Goal: Task Accomplishment & Management: Use online tool/utility

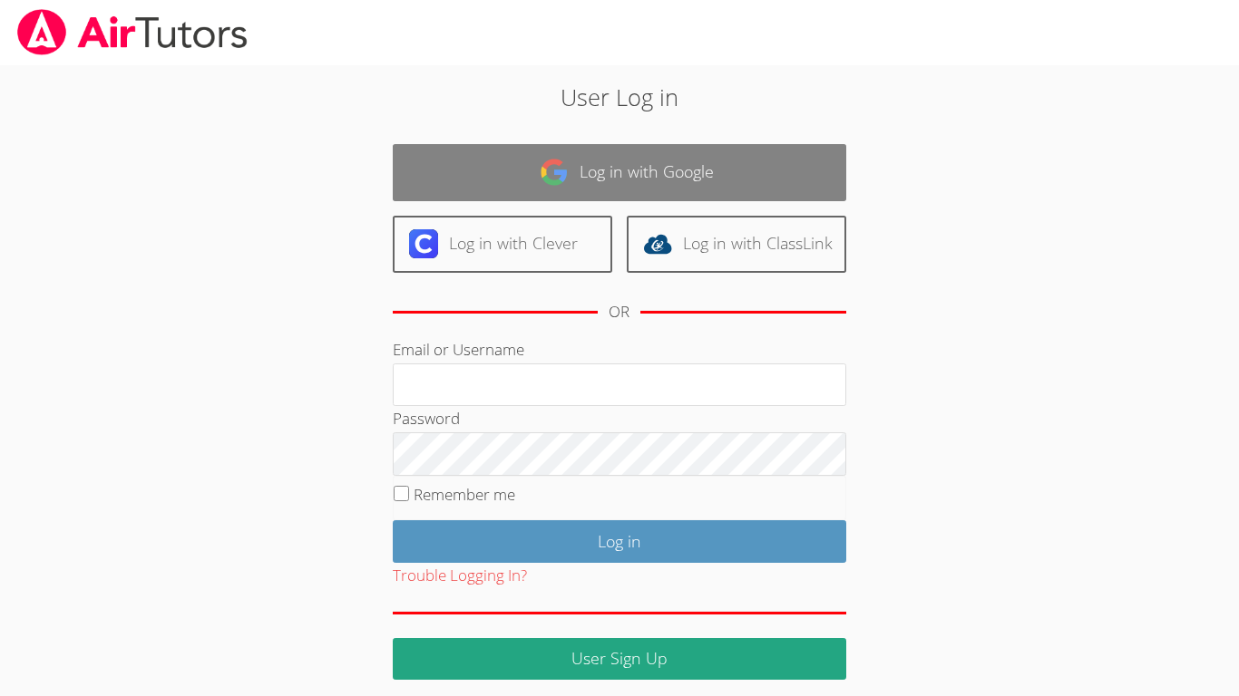
click at [661, 158] on link "Log in with Google" at bounding box center [619, 172] width 453 height 57
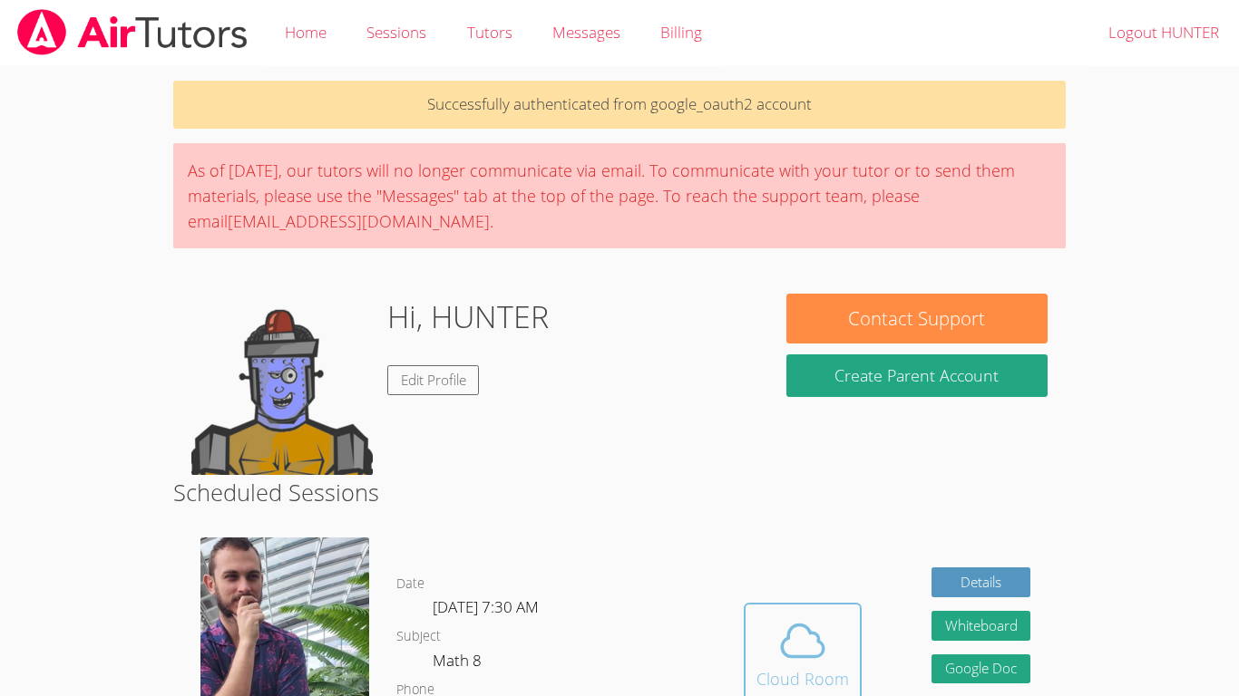
click at [792, 604] on button "Cloud Room" at bounding box center [802, 654] width 118 height 102
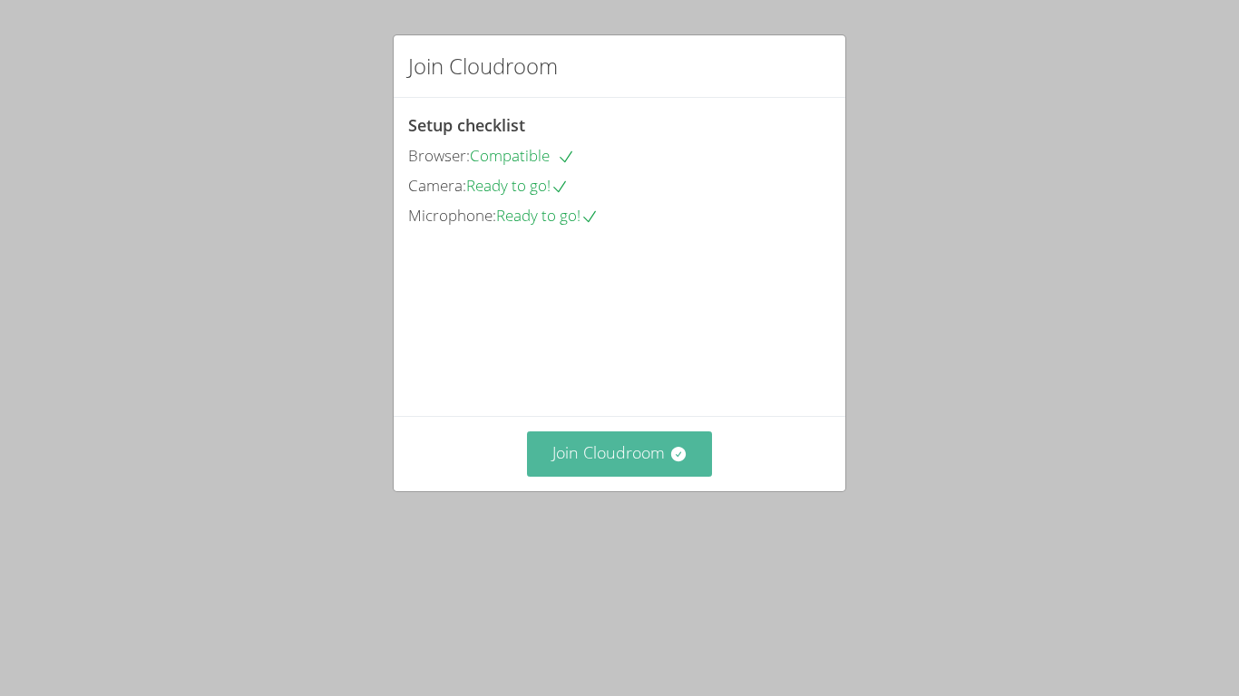
click at [617, 476] on button "Join Cloudroom" at bounding box center [620, 454] width 186 height 44
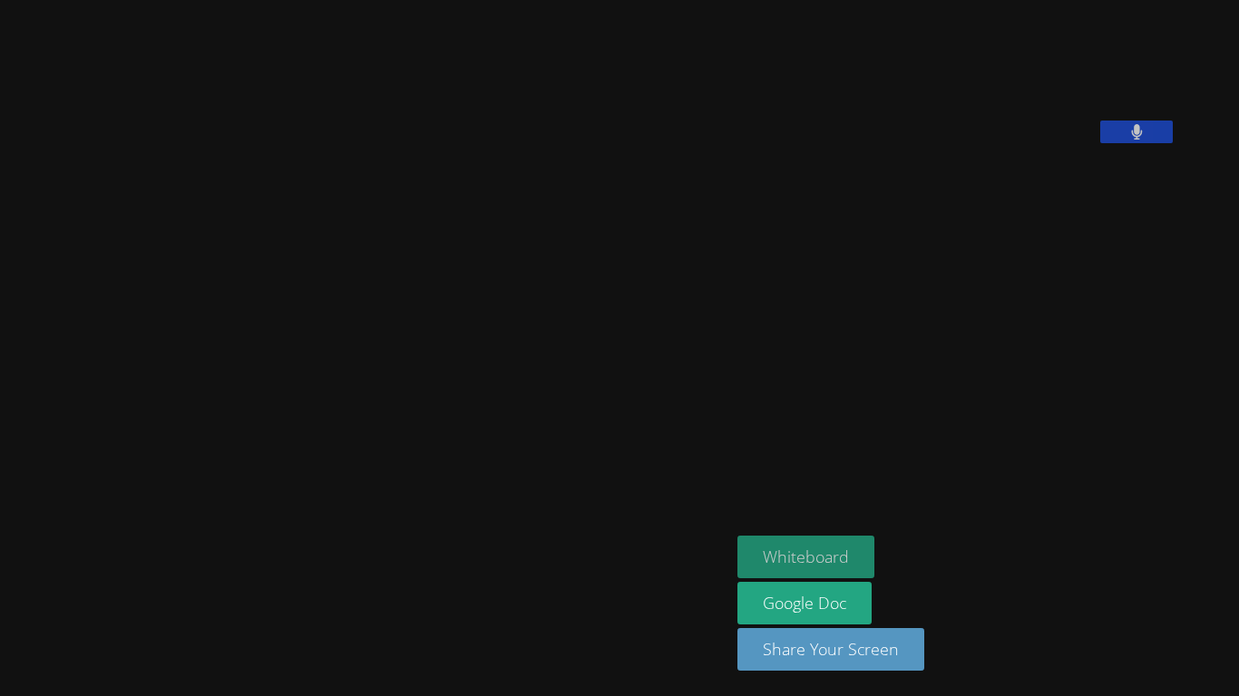
click at [874, 549] on button "Whiteboard" at bounding box center [805, 557] width 137 height 43
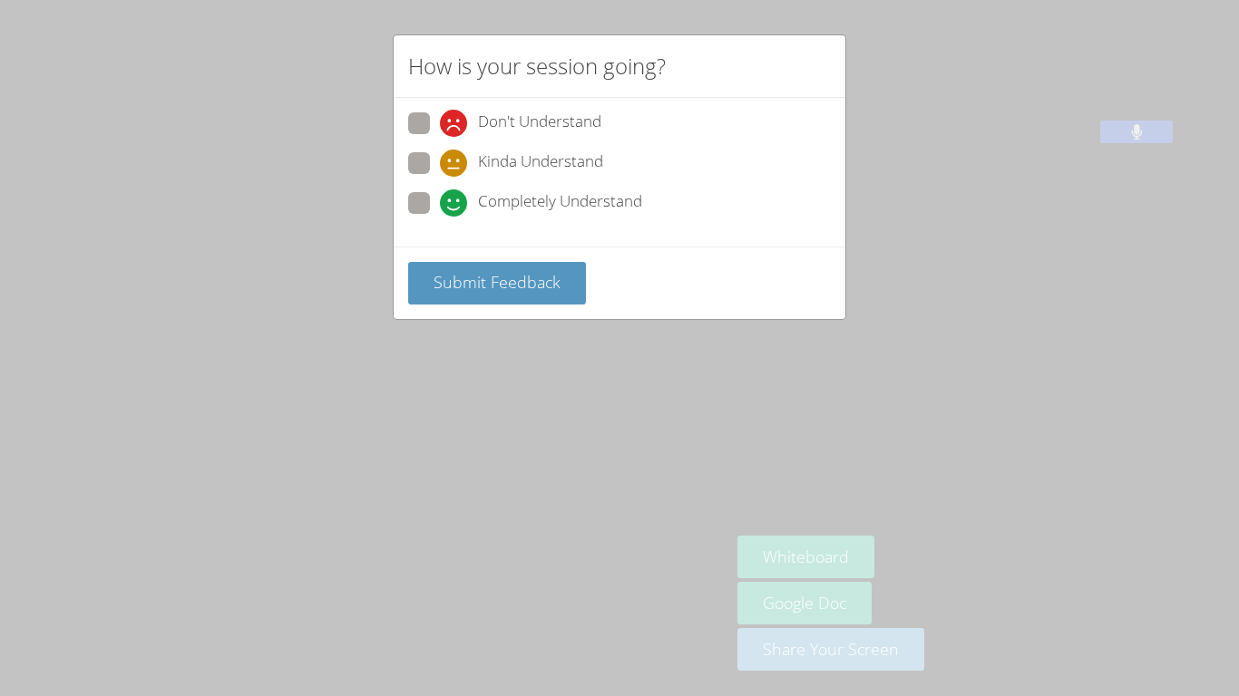
click at [448, 195] on icon at bounding box center [453, 202] width 27 height 27
click at [448, 195] on input "Completely Understand" at bounding box center [447, 199] width 15 height 15
radio input "true"
click at [465, 277] on span "Submit Feedback" at bounding box center [496, 282] width 127 height 22
